Goal: Information Seeking & Learning: Check status

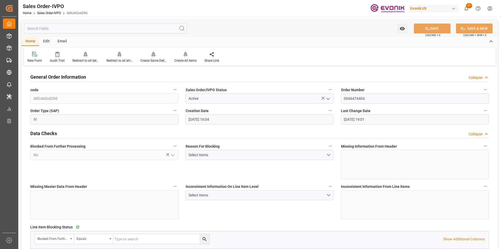
scroll to position [86, 0]
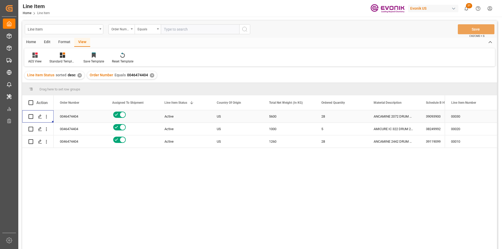
click at [150, 76] on div "✕" at bounding box center [152, 75] width 4 height 4
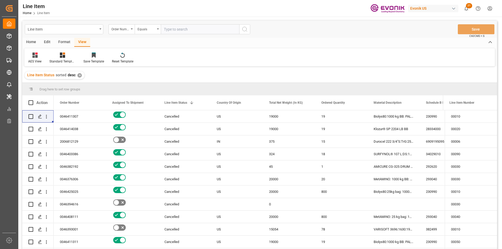
click at [93, 32] on div "Line Item" at bounding box center [63, 29] width 70 height 7
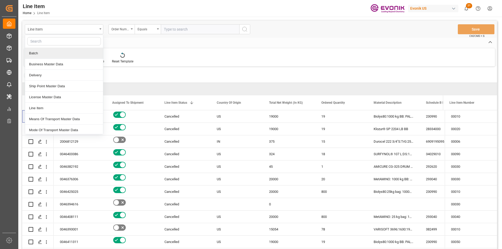
click at [44, 42] on input "text" at bounding box center [64, 41] width 74 height 8
type input "sa"
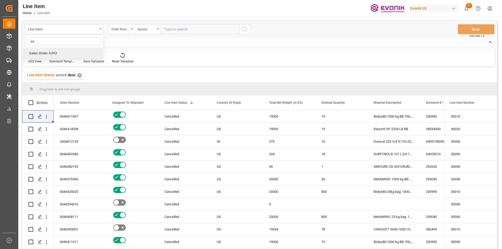
click at [43, 56] on div "Sales Order-IVPO" at bounding box center [64, 53] width 78 height 11
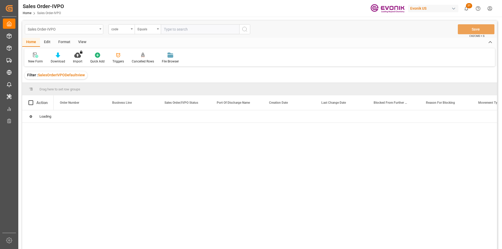
click at [82, 30] on div "Sales Order-IVPO" at bounding box center [63, 29] width 70 height 7
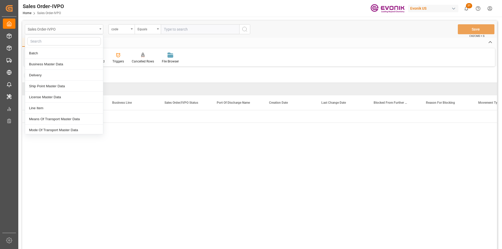
type input "l"
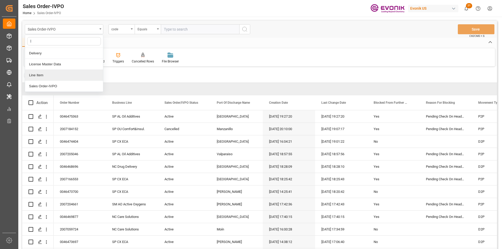
click at [55, 77] on div "Line Item" at bounding box center [64, 75] width 78 height 11
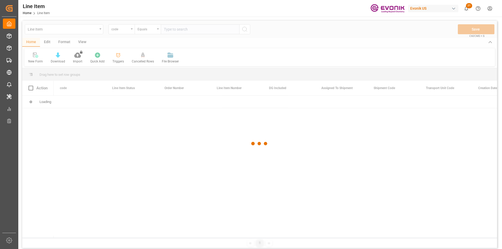
click at [123, 31] on div at bounding box center [259, 144] width 475 height 246
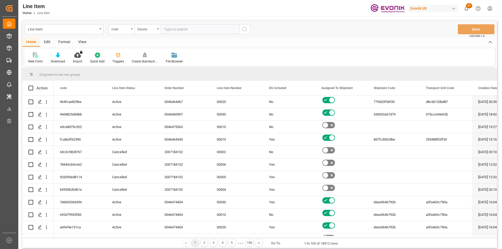
click at [123, 31] on div "code" at bounding box center [120, 29] width 18 height 6
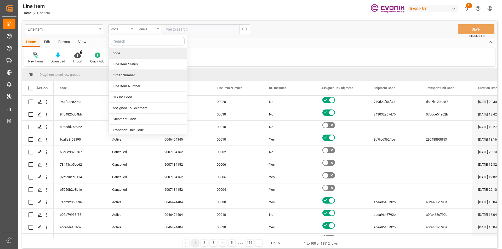
click at [138, 76] on div "Order Number" at bounding box center [148, 75] width 78 height 11
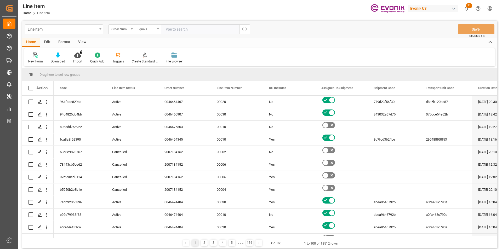
click at [181, 29] on input "text" at bounding box center [200, 29] width 78 height 10
type input "0046470967"
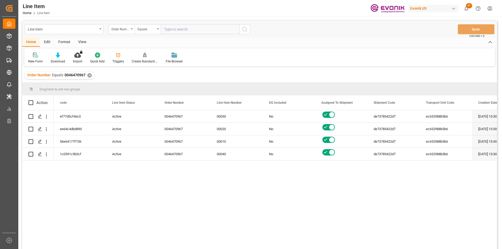
click at [85, 42] on div "View" at bounding box center [82, 42] width 16 height 9
click at [59, 59] on div "Standard Templates" at bounding box center [59, 57] width 34 height 11
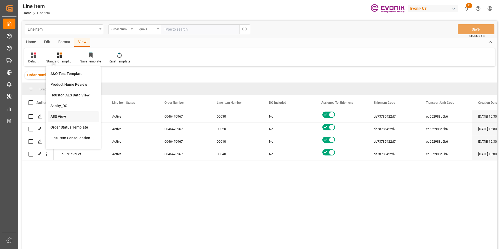
click at [67, 117] on div "AES View" at bounding box center [73, 116] width 46 height 5
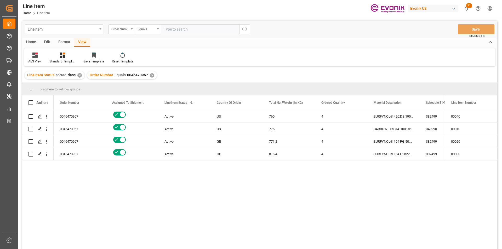
click at [203, 30] on input "text" at bounding box center [200, 29] width 78 height 10
paste input "0046470967"
click at [211, 148] on div "GB" at bounding box center [236, 141] width 52 height 12
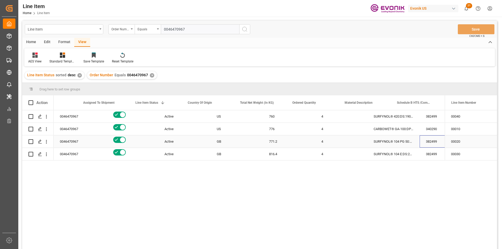
scroll to position [0, 81]
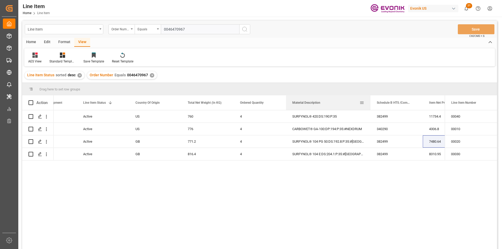
drag, startPoint x: 338, startPoint y: 104, endPoint x: 370, endPoint y: 98, distance: 32.8
click at [370, 98] on div at bounding box center [370, 102] width 2 height 15
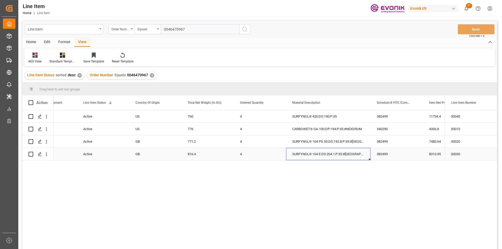
click at [332, 155] on div "SURFYNOL® 104 E:DS:204.1:P:35:#US" at bounding box center [328, 154] width 84 height 12
click at [432, 157] on div "8310.95" at bounding box center [449, 154] width 52 height 12
click at [191, 153] on div "816.4" at bounding box center [207, 154] width 52 height 12
click at [342, 156] on div "SURFYNOL® 104 E:DS:204.1:P:35:#US" at bounding box center [328, 154] width 84 height 12
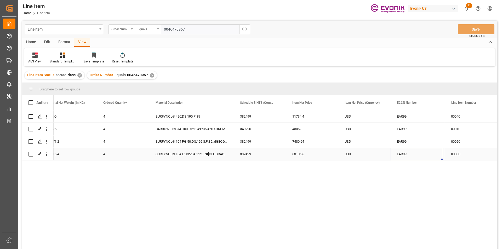
scroll to position [0, 270]
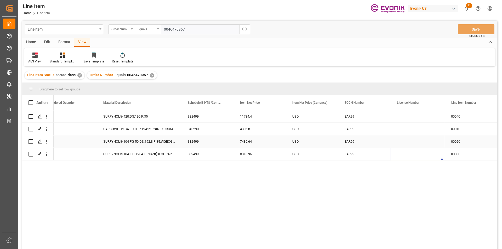
click at [253, 144] on div "7480.64" at bounding box center [260, 141] width 52 height 12
click at [124, 138] on div "SURFYNOL® 104 PG 50:DS:192.8:P:35:#US" at bounding box center [139, 141] width 84 height 12
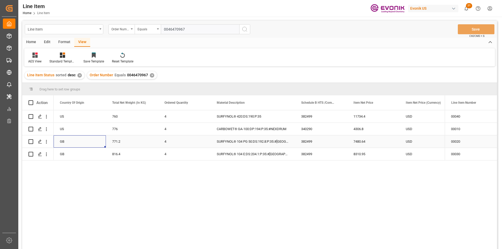
scroll to position [0, 105]
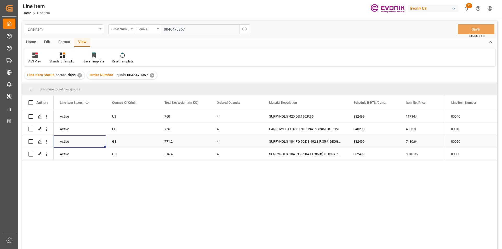
click at [163, 141] on div "771.2" at bounding box center [184, 141] width 52 height 12
drag, startPoint x: 343, startPoint y: 140, endPoint x: 408, endPoint y: 141, distance: 65.3
click at [344, 140] on div "SURFYNOL® 104 PG 50:DS:192.8:P:35:#US" at bounding box center [305, 141] width 84 height 12
click at [411, 141] on div "7480.64" at bounding box center [425, 141] width 52 height 12
click at [365, 138] on div "382499" at bounding box center [373, 141] width 52 height 12
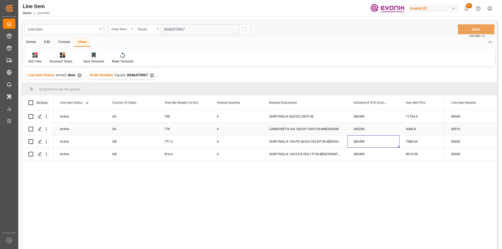
drag, startPoint x: 318, startPoint y: 131, endPoint x: 325, endPoint y: 130, distance: 7.1
click at [319, 131] on div "CARBOWET® GA-100:DP:194:P:35:#NEXDRUM" at bounding box center [305, 129] width 84 height 12
click at [409, 129] on div "4306.8" at bounding box center [425, 129] width 52 height 12
click at [175, 132] on div "776" at bounding box center [184, 129] width 52 height 12
click at [413, 115] on div "11734.4" at bounding box center [425, 116] width 52 height 12
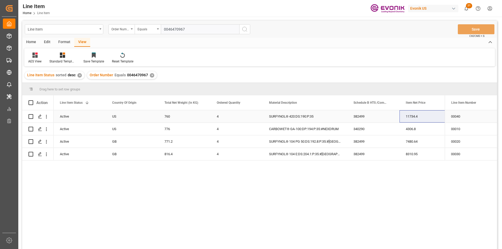
click at [175, 119] on div "760" at bounding box center [184, 116] width 52 height 12
click at [405, 147] on div "7480.64" at bounding box center [425, 141] width 52 height 12
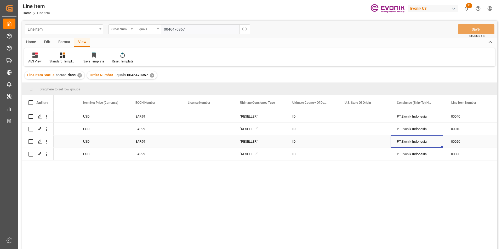
scroll to position [0, 531]
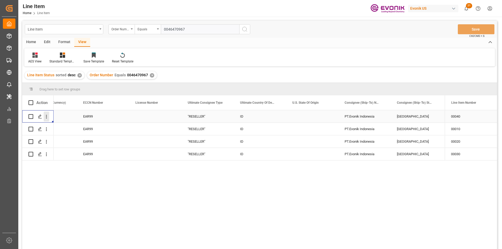
click at [44, 116] on icon "open menu" at bounding box center [46, 116] width 5 height 5
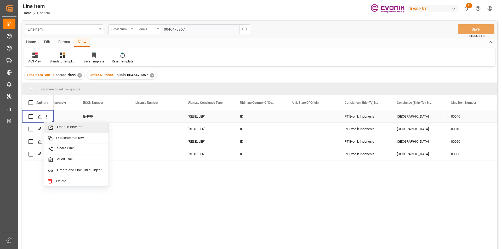
click at [61, 125] on span "Open in new tab" at bounding box center [81, 127] width 48 height 5
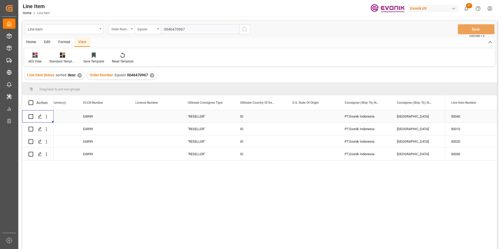
click at [151, 75] on div "✕" at bounding box center [152, 75] width 4 height 4
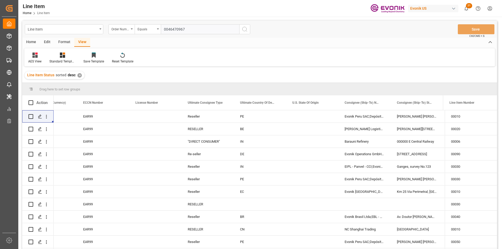
click at [176, 29] on input "0046470967" at bounding box center [200, 29] width 78 height 10
paste input "60123"
type input "0046460123"
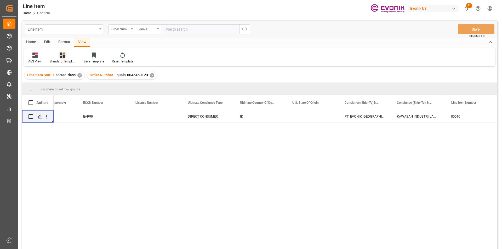
click at [62, 56] on icon at bounding box center [62, 55] width 5 height 5
click at [65, 118] on div "AES View" at bounding box center [77, 116] width 46 height 5
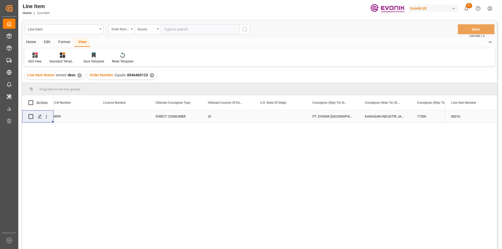
click at [122, 113] on div "Press SPACE to select this row." at bounding box center [123, 116] width 52 height 12
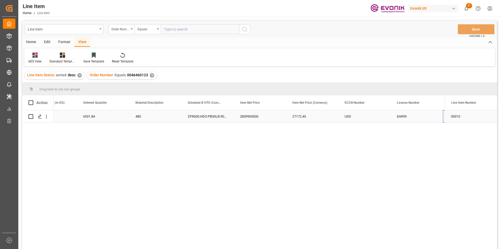
scroll to position [0, 238]
click at [343, 120] on div "EAR99" at bounding box center [364, 116] width 52 height 12
click at [262, 120] on div "27172.45" at bounding box center [260, 116] width 52 height 12
click at [87, 115] on div "480" at bounding box center [103, 116] width 52 height 12
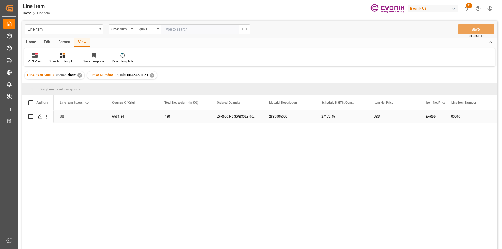
scroll to position [0, 0]
click at [187, 117] on div "6531.84" at bounding box center [184, 116] width 52 height 12
click at [385, 116] on div "27172.45" at bounding box center [393, 116] width 52 height 12
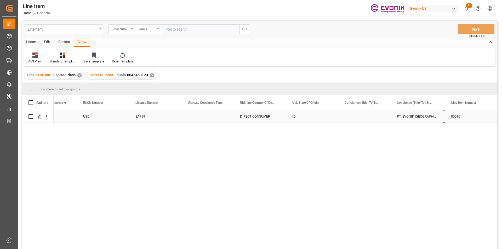
scroll to position [0, 552]
click at [49, 115] on div "Press SPACE to select this row." at bounding box center [46, 117] width 13 height 10
click at [48, 117] on icon "open menu" at bounding box center [46, 116] width 5 height 5
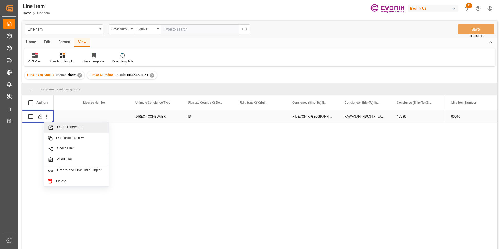
click at [63, 124] on div "Open in new tab" at bounding box center [76, 127] width 65 height 11
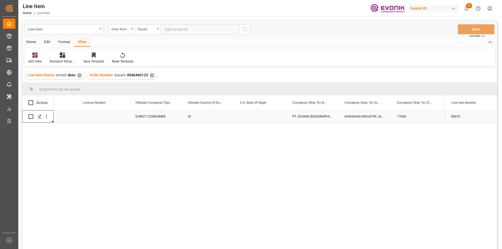
click at [151, 76] on div "✕" at bounding box center [152, 75] width 4 height 4
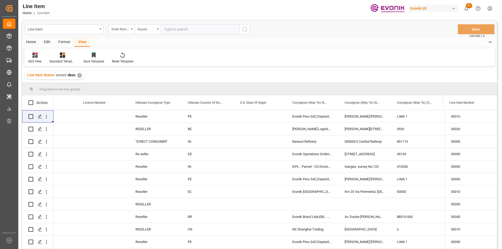
click at [193, 31] on input "text" at bounding box center [200, 29] width 78 height 10
paste input "0046458345"
type input "0046458345"
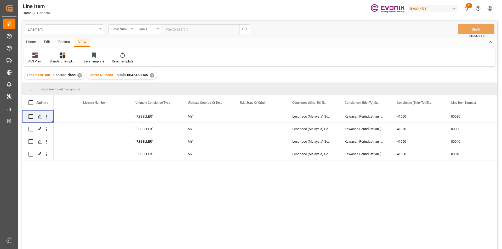
click at [62, 59] on div "Standard Templates" at bounding box center [62, 61] width 26 height 5
click at [74, 116] on div "AES View" at bounding box center [77, 116] width 46 height 5
click at [201, 118] on div "MY" at bounding box center [207, 116] width 52 height 12
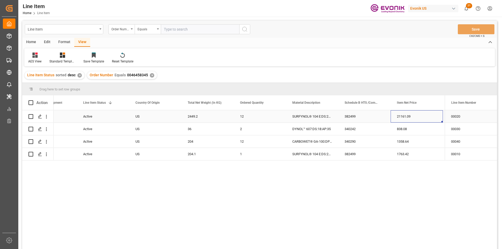
scroll to position [0, 134]
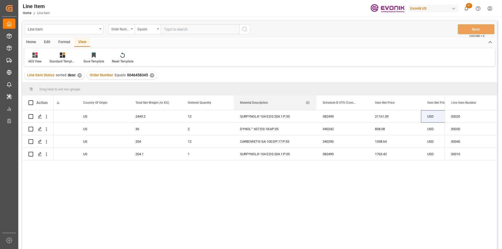
drag, startPoint x: 285, startPoint y: 105, endPoint x: 316, endPoint y: 101, distance: 31.3
click at [316, 101] on div at bounding box center [316, 102] width 2 height 15
click at [282, 155] on div "SURFYNOL® 104 E:DS:204.1:P:35" at bounding box center [275, 154] width 83 height 12
click at [391, 155] on div "1763.42" at bounding box center [395, 154] width 52 height 12
click at [143, 155] on div "204.1" at bounding box center [155, 154] width 52 height 12
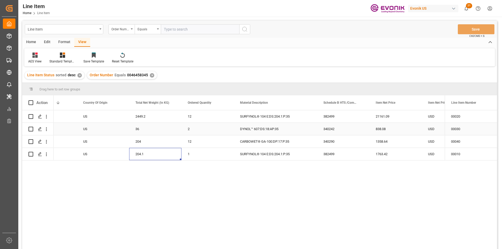
click at [384, 126] on div "838.08" at bounding box center [395, 129] width 52 height 12
click at [145, 132] on div "36" at bounding box center [155, 129] width 52 height 12
click at [389, 137] on div "1358.64" at bounding box center [395, 141] width 52 height 12
click at [145, 144] on div "204" at bounding box center [155, 141] width 52 height 12
click at [395, 157] on div "1763.42" at bounding box center [395, 154] width 52 height 12
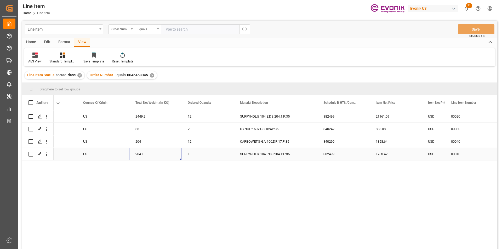
click at [150, 157] on div "204.1" at bounding box center [155, 154] width 52 height 12
click at [147, 120] on div "2449.2" at bounding box center [155, 116] width 52 height 12
click at [407, 115] on div "21161.09" at bounding box center [395, 116] width 52 height 12
click at [149, 157] on div "204.1" at bounding box center [155, 154] width 52 height 12
drag, startPoint x: 388, startPoint y: 157, endPoint x: 495, endPoint y: 185, distance: 111.0
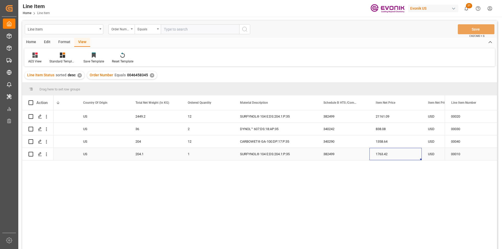
click at [389, 157] on div "1763.42" at bounding box center [395, 154] width 52 height 12
click at [47, 118] on icon "open menu" at bounding box center [46, 116] width 5 height 5
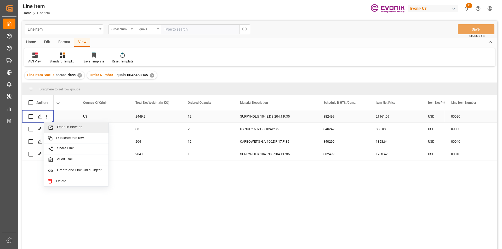
click at [74, 126] on span "Open in new tab" at bounding box center [81, 127] width 48 height 5
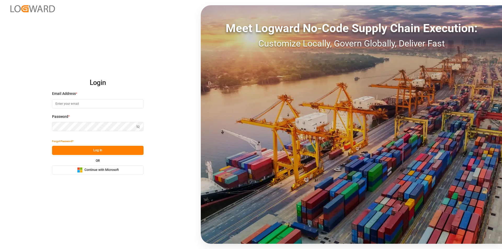
type input "nalini.basdeo@leschaco.com"
click at [85, 148] on button "Log In" at bounding box center [97, 150] width 91 height 9
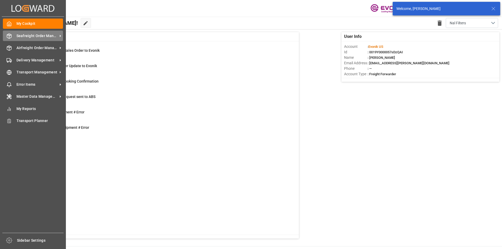
click at [19, 32] on div "Seafreight Order Management Seafreight Order Management" at bounding box center [33, 36] width 60 height 10
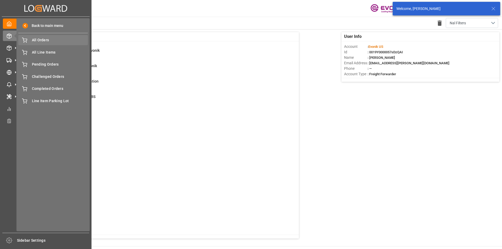
click at [34, 40] on span "All Orders" at bounding box center [60, 39] width 56 height 5
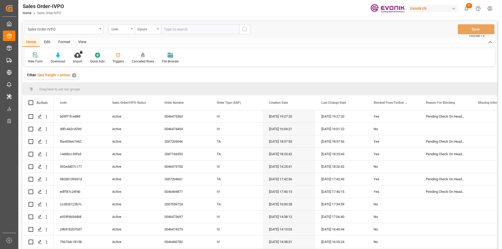
click at [125, 30] on div "code" at bounding box center [120, 29] width 18 height 6
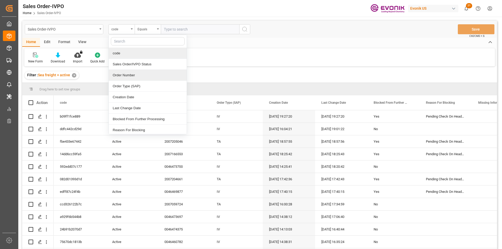
click at [131, 76] on div "Order Number" at bounding box center [148, 75] width 78 height 11
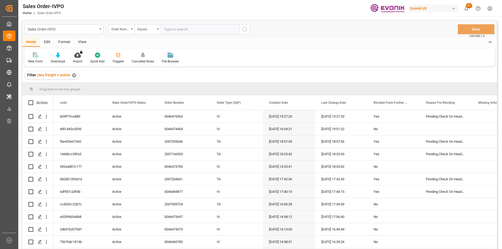
click at [186, 32] on input "text" at bounding box center [200, 29] width 78 height 10
paste input "0046462427"
type input "0046462427"
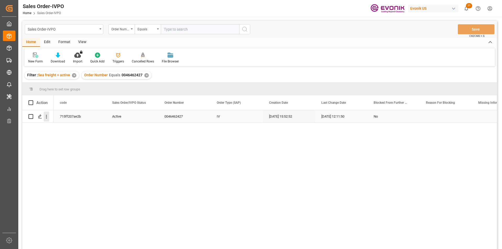
click at [46, 118] on icon "open menu" at bounding box center [46, 116] width 5 height 5
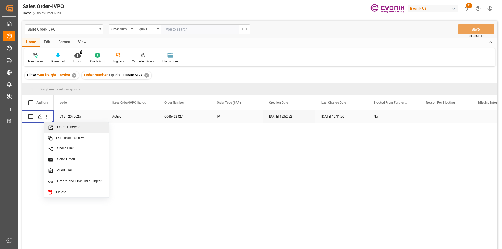
click at [63, 129] on span "Open in new tab" at bounding box center [81, 127] width 48 height 5
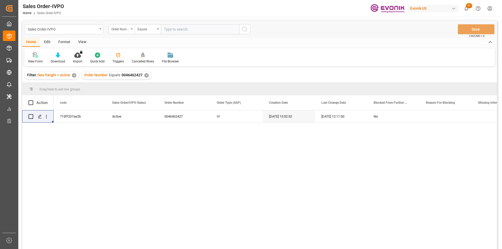
click at [147, 75] on div "✕" at bounding box center [146, 75] width 4 height 4
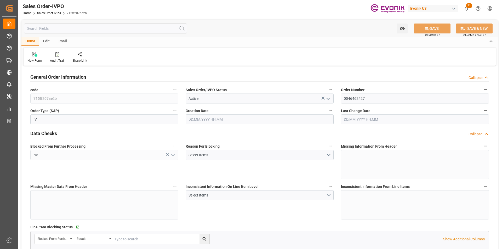
type input "JPYOK"
type input "0"
type input "1"
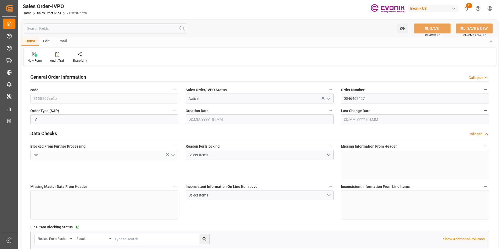
type input "16140"
type input "26.4204"
type input "17000"
type input "30"
type input "07.07.2025 15:52"
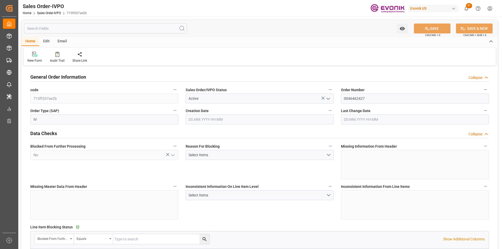
type input "27.08.2025 12:11"
click at [259, 209] on div "Inconsistent Information On Line Item Level Select Items" at bounding box center [259, 201] width 155 height 40
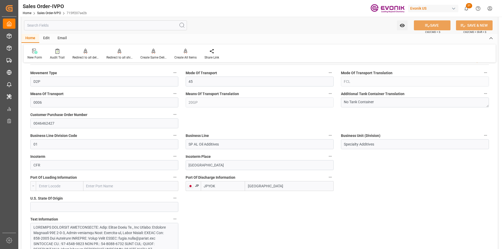
scroll to position [366, 0]
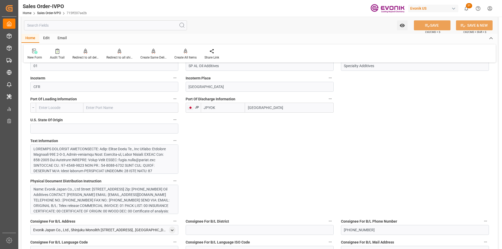
click at [141, 159] on div at bounding box center [102, 209] width 138 height 126
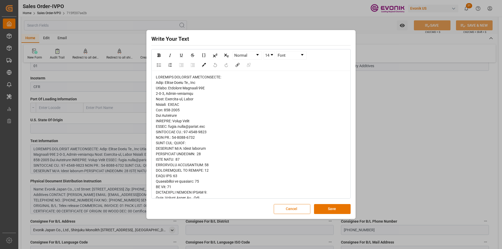
click at [294, 211] on button "Cancel" at bounding box center [292, 209] width 37 height 10
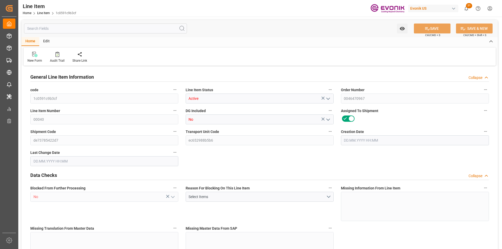
type input "1"
type input "824.4"
type input "760"
type input "1.1436"
type input "4"
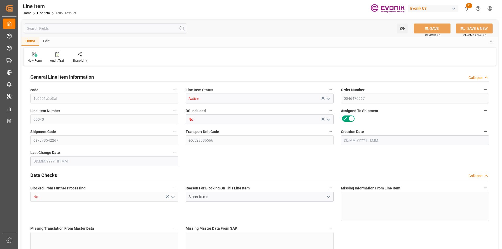
type input "11734.4"
type input "4"
type input "824.4"
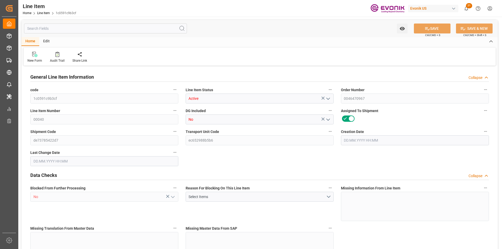
type input "844.4"
type input "760"
type input "1.1436"
type input "1143.648"
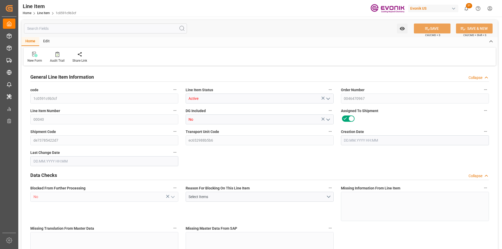
type input "0"
type input "18.09.2025 15:30"
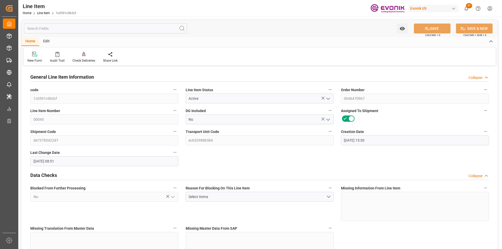
type input "19.09.2025 08:51"
type input "04.12.2025"
type input "30.09.2025"
type input "23.09.2025"
click at [48, 31] on input "text" at bounding box center [105, 29] width 163 height 10
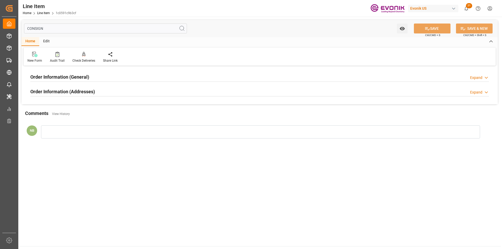
type input "CONSIGN"
click at [77, 86] on div "Order Information (Addresses)" at bounding box center [62, 91] width 65 height 10
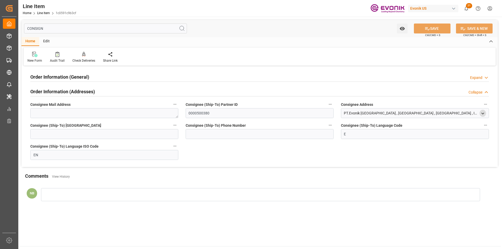
click at [483, 113] on icon "open menu" at bounding box center [482, 113] width 4 height 4
drag, startPoint x: 419, startPoint y: 165, endPoint x: 415, endPoint y: 166, distance: 4.4
click at [415, 166] on div "ID" at bounding box center [448, 166] width 71 height 9
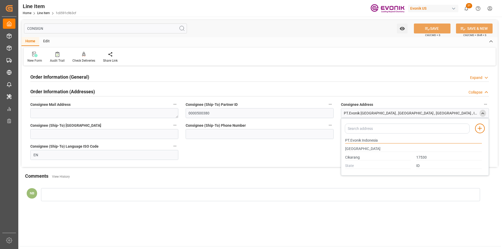
drag, startPoint x: 378, startPoint y: 141, endPoint x: 330, endPoint y: 140, distance: 48.6
click at [330, 140] on div "Order Information (General) Expand Ultimate Consignee Type "RESELLER" Consignee…" at bounding box center [259, 117] width 476 height 100
click at [480, 113] on icon "close menu" at bounding box center [482, 113] width 4 height 4
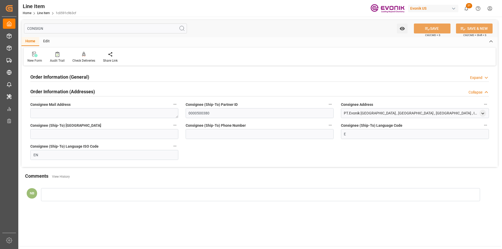
click at [108, 74] on div "Order Information (General) Expand" at bounding box center [259, 77] width 458 height 10
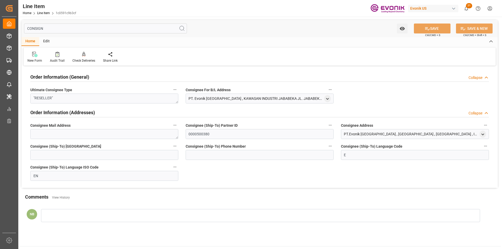
click at [47, 26] on input "CONSIGN" at bounding box center [105, 29] width 163 height 10
drag, startPoint x: 46, startPoint y: 27, endPoint x: 22, endPoint y: 30, distance: 24.7
click at [22, 30] on div "CONSIGN Watch Option SAVE Ctrl/CMD + S SAVE & NEW Ctrl/CMD + Shift + S" at bounding box center [259, 28] width 476 height 17
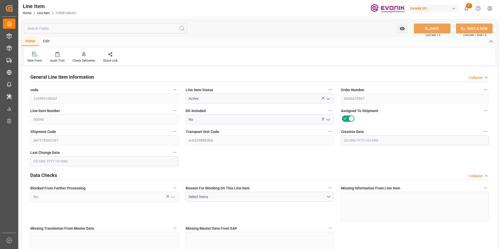
type input "1"
type input "824.4"
type input "760"
type input "1.1436"
type input "4"
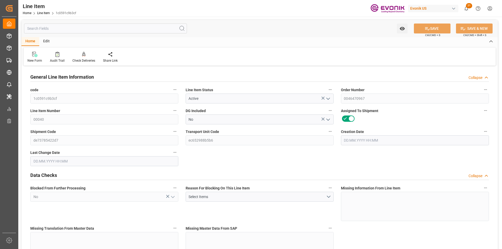
type input "11734.4"
type input "4"
type input "824.4"
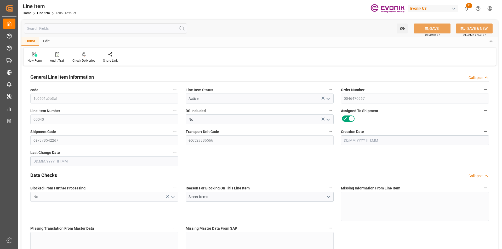
type input "844.4"
type input "760"
type input "1.1436"
type input "1143.648"
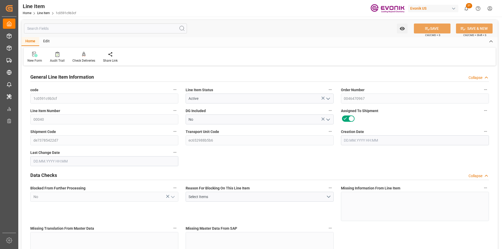
type input "0"
type input "18.09.2025 15:30"
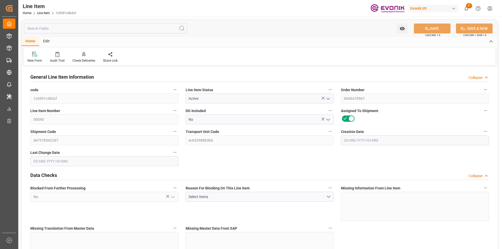
type input "19.09.2025 08:51"
type input "04.12.2025"
type input "30.09.2025"
type input "23.09.2025"
type input "16"
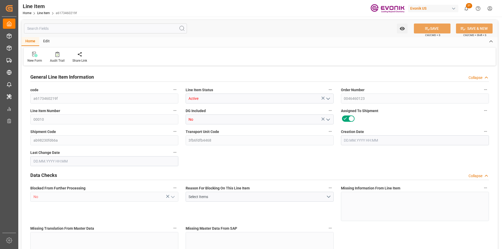
type input "6733.44"
type input "6531.84"
type input "24.4382"
type input "480"
type input "27172.45"
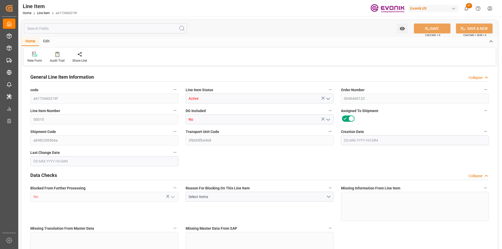
type input "480"
type input "6733.44"
type input "7021.44"
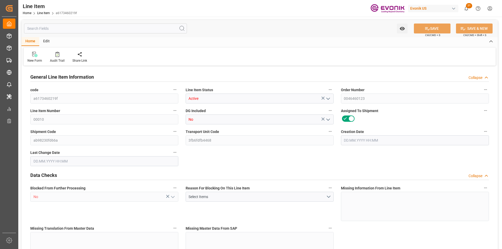
type input "6531.84"
type input "24.4382"
type input "24438.24"
type input "480"
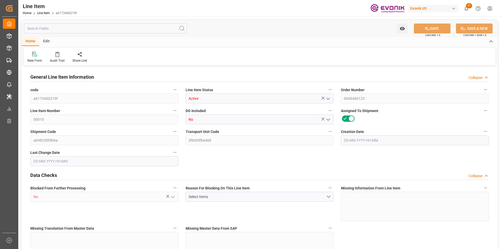
type input "6733.44"
type input "6531.84"
type input "24.4382"
type input "18"
type input "0.143"
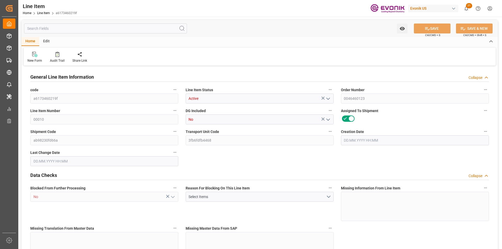
type input "137.2"
type input "91.4"
type input "11.4"
type input "18"
type input "142.978"
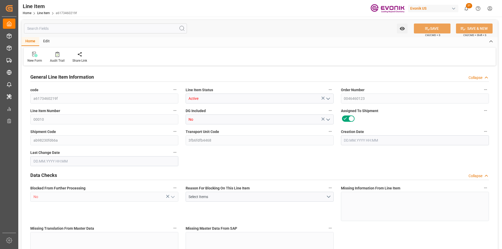
type input "1372"
type input "914"
type input "114"
type input "31.7"
type input "16"
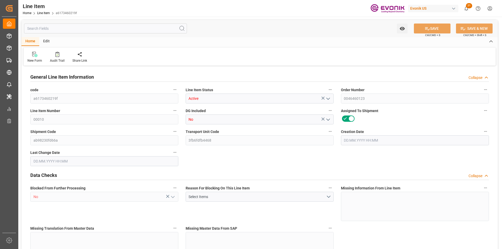
type input "16"
type input "12.08.2025 17:14"
type input "25.09.2025 14:32"
type input "01.12.2025"
type input "02.10.2025"
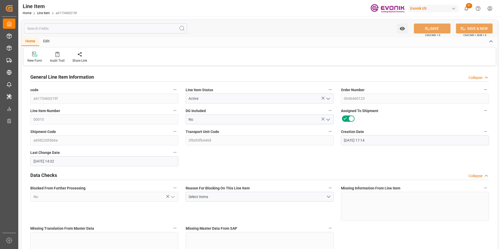
type input "26.09.2025"
click at [63, 26] on input "text" at bounding box center [105, 29] width 163 height 10
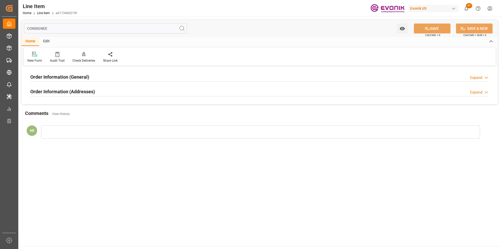
type input "CONSIGNEE"
click at [126, 90] on div "Order Information (Addresses) Expand" at bounding box center [259, 91] width 458 height 10
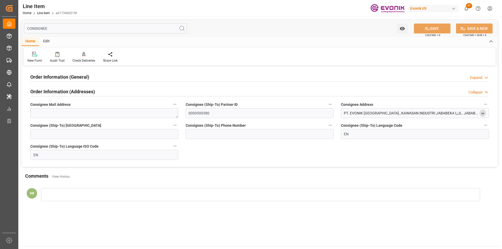
click at [480, 113] on icon "open menu" at bounding box center [482, 113] width 4 height 4
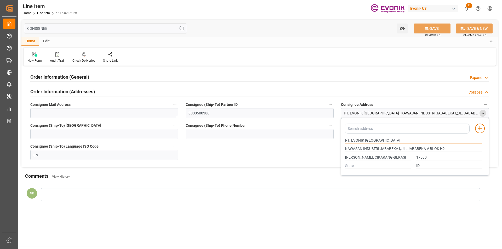
drag, startPoint x: 385, startPoint y: 141, endPoint x: 327, endPoint y: 140, distance: 58.5
click at [327, 140] on div "Order Information (General) Expand Ultimate Consignee Type DIRECT CONSUMER Cons…" at bounding box center [259, 117] width 476 height 100
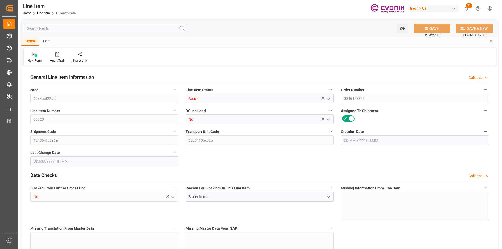
type input "3"
type input "2642.4"
type input "2449.2"
type input "3.4309"
type input "12"
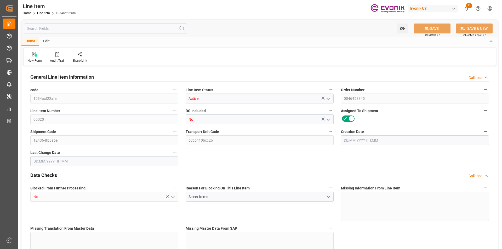
type input "21161.09"
type input "12"
type input "2642.4"
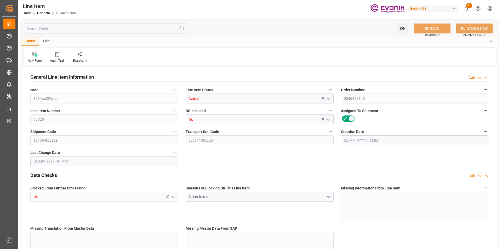
type input "2702.4"
type input "2449.2"
type input "3.4309"
type input "3430.944"
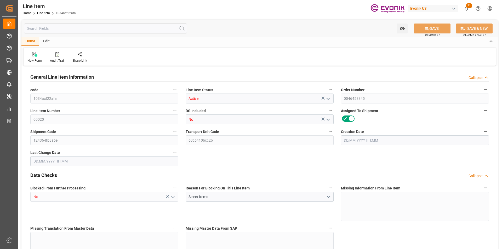
type input "0"
type input "[DATE] 13:43"
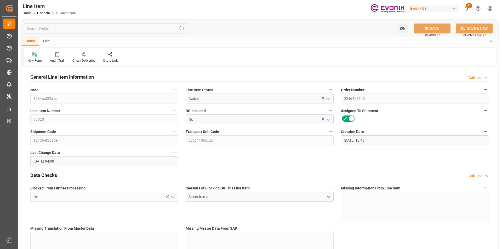
type input "[DATE] 04:08"
type input "[DATE]"
click at [53, 28] on input "text" at bounding box center [105, 29] width 163 height 10
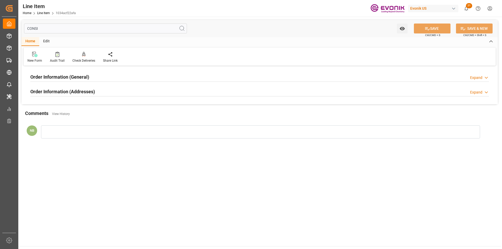
type input "CONSI"
click at [91, 89] on h2 "Order Information (Addresses)" at bounding box center [62, 91] width 65 height 7
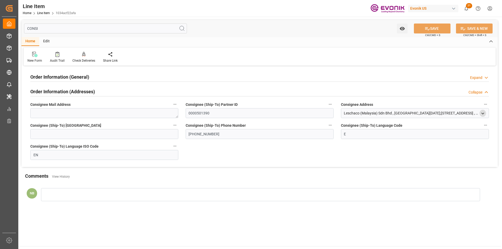
click at [481, 112] on icon "open menu" at bounding box center [482, 113] width 4 height 4
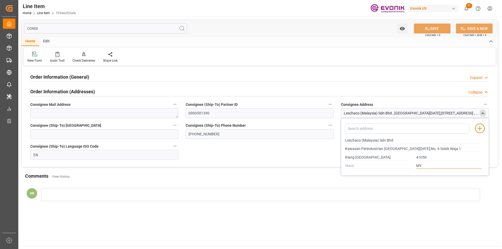
drag, startPoint x: 429, startPoint y: 166, endPoint x: 405, endPoint y: 165, distance: 24.1
click at [405, 165] on div "MY" at bounding box center [413, 166] width 142 height 9
drag, startPoint x: 398, startPoint y: 142, endPoint x: 325, endPoint y: 139, distance: 73.0
click at [325, 139] on div "Order Information (General) Expand Ultimate Consignee Type "RESELLER" Consignee…" at bounding box center [259, 117] width 476 height 100
click at [404, 146] on div "Kawasan Perindustrian [GEOGRAPHIC_DATA][DATE];No. 6 Solok Waja 1" at bounding box center [413, 149] width 142 height 9
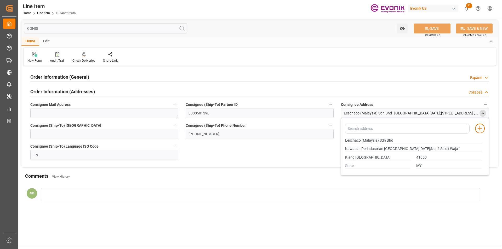
click at [98, 76] on div "Order Information (General) Expand" at bounding box center [259, 77] width 458 height 10
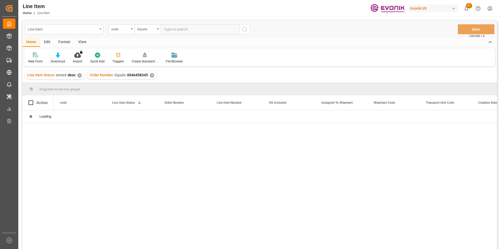
click at [78, 33] on div "Line Item" at bounding box center [64, 29] width 78 height 10
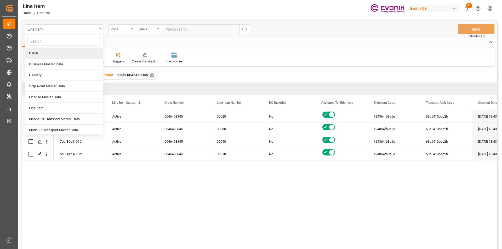
click at [48, 44] on input "text" at bounding box center [64, 41] width 74 height 8
type input "sa"
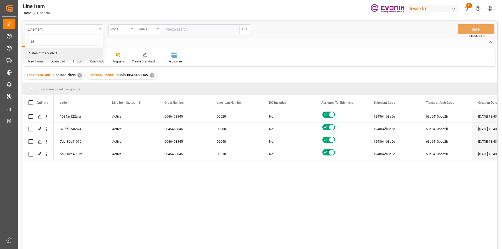
click at [48, 51] on div "Sales Order-IVPO" at bounding box center [64, 53] width 78 height 11
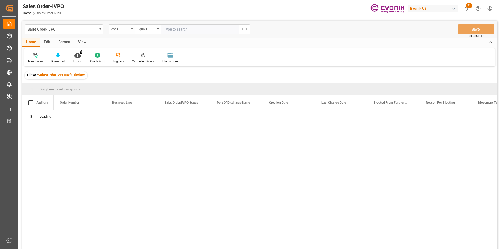
click at [132, 31] on div "code" at bounding box center [121, 29] width 26 height 10
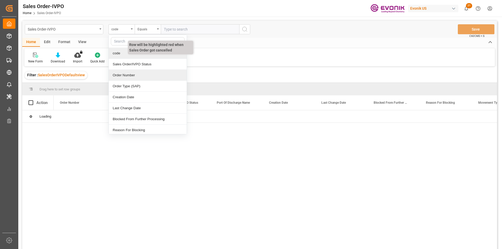
click at [128, 73] on div "Order Number" at bounding box center [148, 75] width 78 height 11
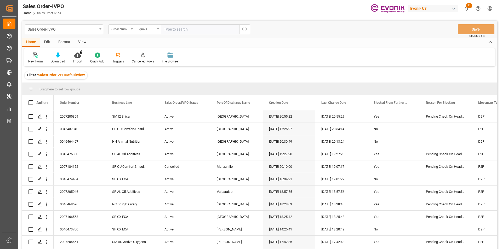
click at [173, 28] on input "text" at bounding box center [200, 29] width 78 height 10
paste input "0046467548"
type input "0046467548"
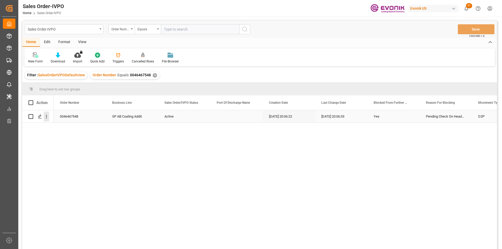
click at [47, 115] on icon "open menu" at bounding box center [46, 116] width 5 height 5
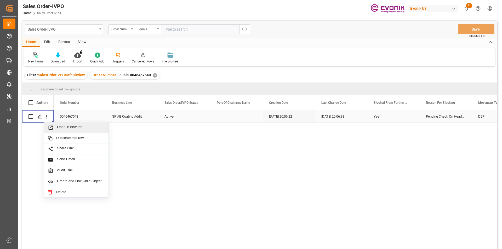
click at [56, 123] on div "Open in new tab" at bounding box center [76, 127] width 65 height 11
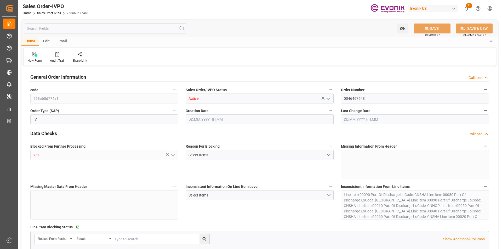
type input "0"
type input "1"
type input "13158.84"
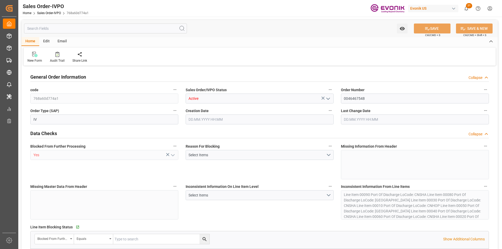
type input "14.3409"
type input "17000"
type input "30"
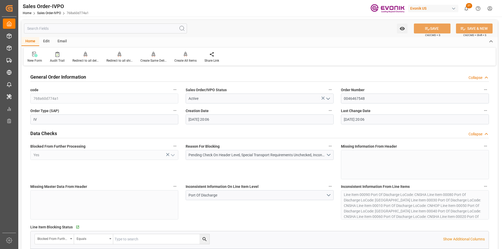
type input "[DATE] 20:06"
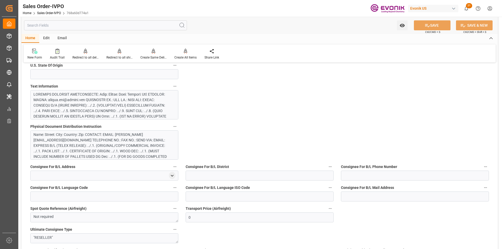
scroll to position [392, 0]
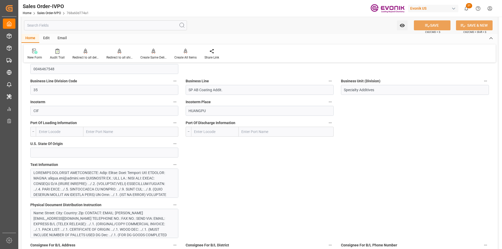
click at [217, 131] on input "text" at bounding box center [215, 132] width 48 height 10
drag, startPoint x: 263, startPoint y: 134, endPoint x: 282, endPoint y: 141, distance: 20.6
click at [264, 134] on input "text" at bounding box center [286, 132] width 95 height 10
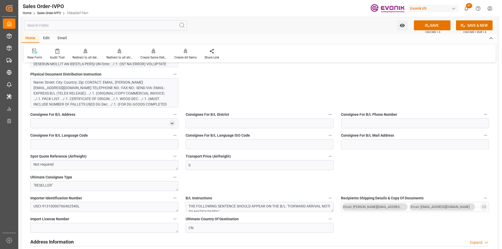
scroll to position [418, 0]
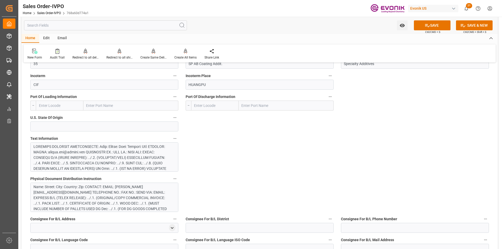
click at [80, 156] on div at bounding box center [102, 218] width 138 height 148
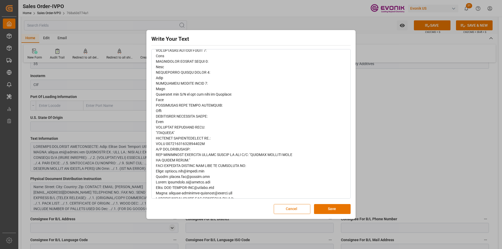
scroll to position [0, 0]
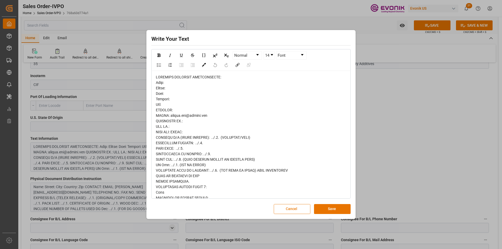
click at [282, 211] on button "Cancel" at bounding box center [292, 209] width 37 height 10
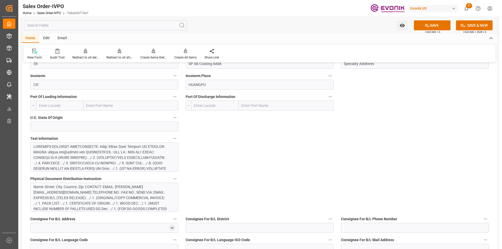
click at [133, 199] on div "Name: Street: City: Country: Zip: CONTACT: EMAIL: [PERSON_NAME][EMAIL_ADDRESS][…" at bounding box center [102, 203] width 138 height 38
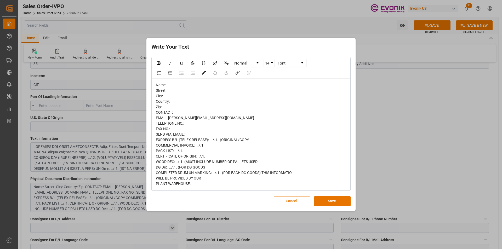
click at [292, 201] on button "Cancel" at bounding box center [292, 201] width 37 height 10
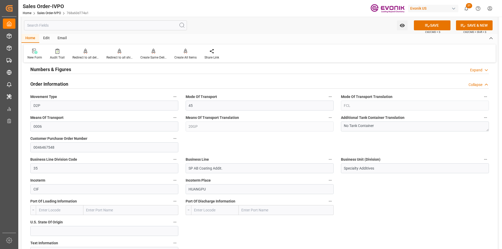
scroll to position [209, 0]
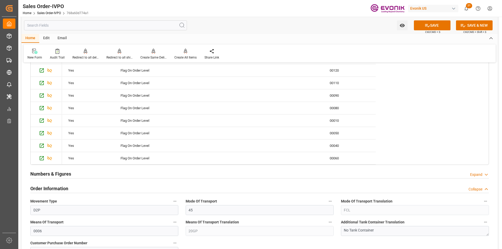
click at [78, 25] on input "text" at bounding box center [105, 25] width 163 height 10
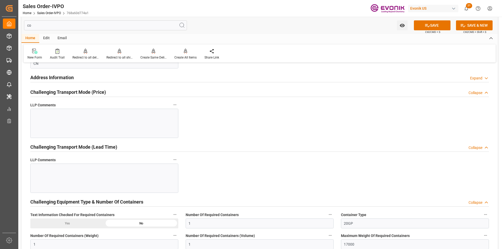
scroll to position [0, 0]
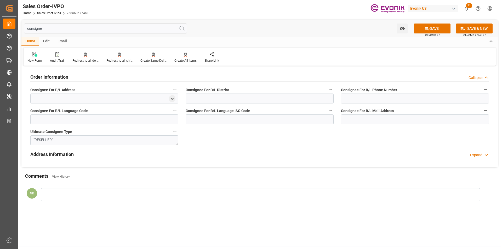
type input "consignee"
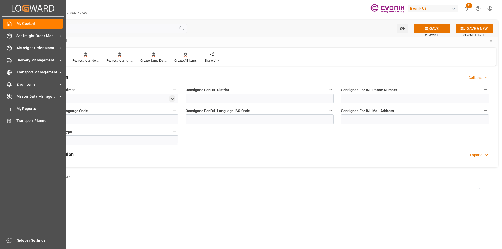
drag, startPoint x: 41, startPoint y: 25, endPoint x: 0, endPoint y: 23, distance: 40.8
click at [0, 23] on div "Created by potrace 1.15, written by [PERSON_NAME] [DATE]-[DATE] Created by potr…" at bounding box center [251, 124] width 502 height 249
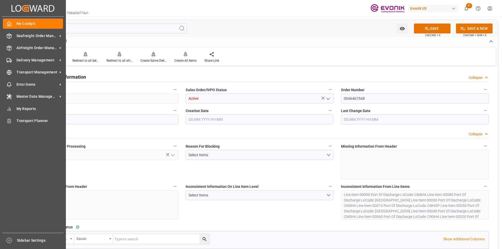
type input "0"
type input "1"
type input "13158.84"
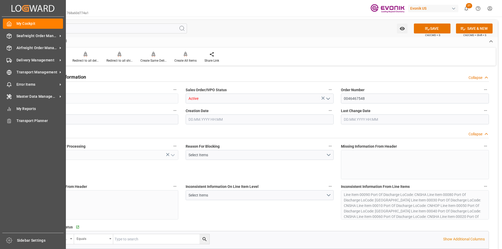
type input "14.3409"
type input "17000"
type input "30"
type input "[DATE] 20:06"
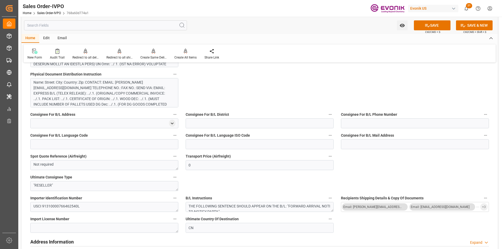
scroll to position [575, 0]
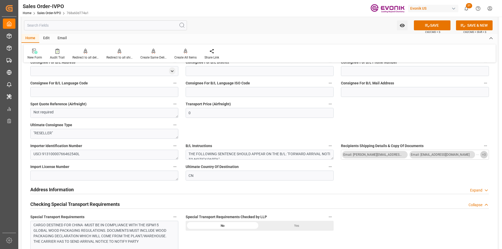
click at [485, 155] on span "+ 3" at bounding box center [484, 155] width 4 height 8
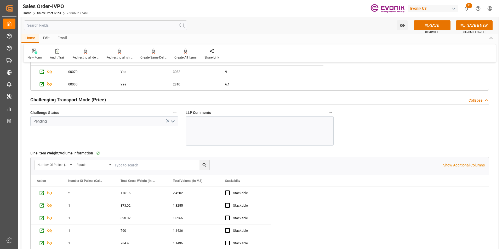
scroll to position [862, 0]
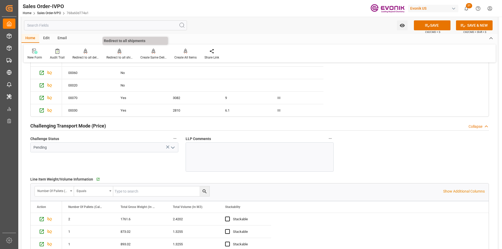
click at [115, 55] on div "Redirect to all shipments" at bounding box center [119, 57] width 26 height 5
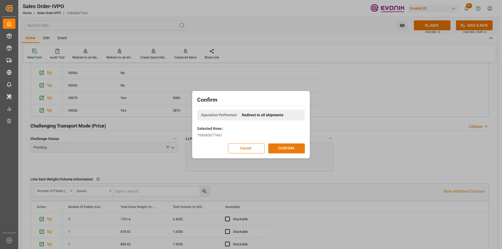
click at [285, 146] on button "CONFIRM" at bounding box center [286, 148] width 37 height 10
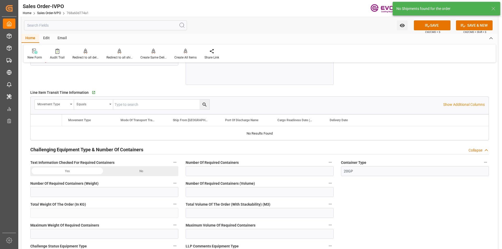
type input "0"
type input "1"
type input "13158.84"
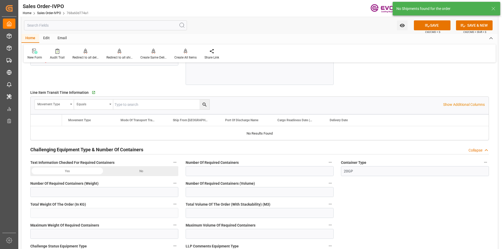
type input "14.3409"
type input "17000"
type input "30"
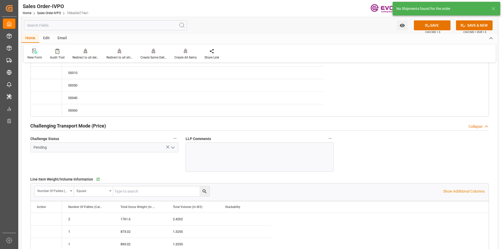
type input "[DATE] 20:06"
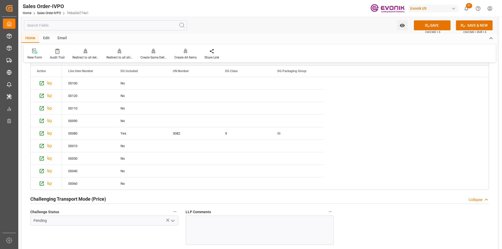
scroll to position [632, 0]
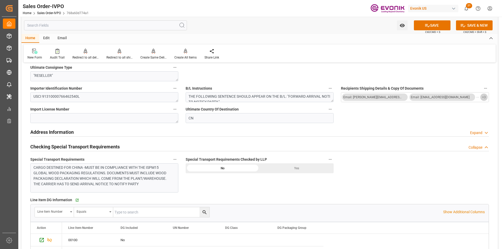
click at [484, 99] on span "+ 3" at bounding box center [484, 97] width 4 height 8
